Goal: Transaction & Acquisition: Purchase product/service

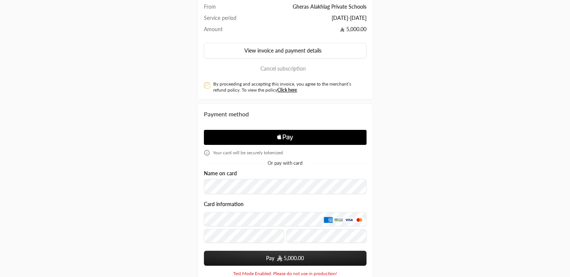
scroll to position [109, 0]
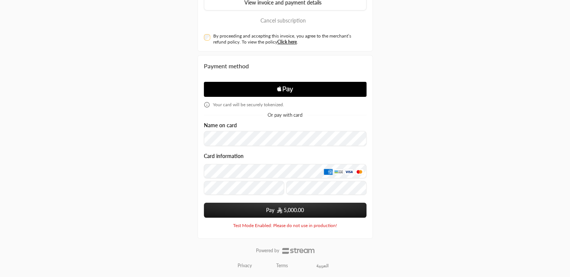
click at [242, 129] on div "Name on card" at bounding box center [285, 134] width 163 height 24
click at [280, 212] on img "submit" at bounding box center [279, 210] width 5 height 6
